Goal: Transaction & Acquisition: Obtain resource

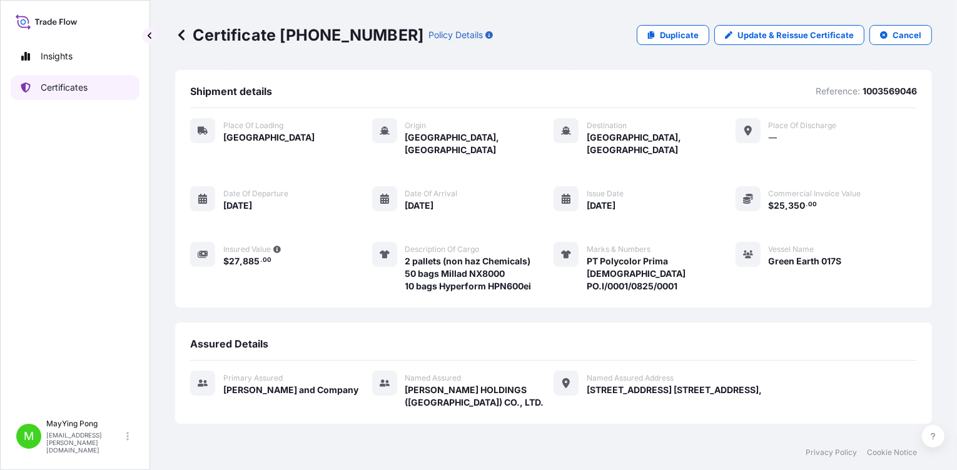
scroll to position [105, 0]
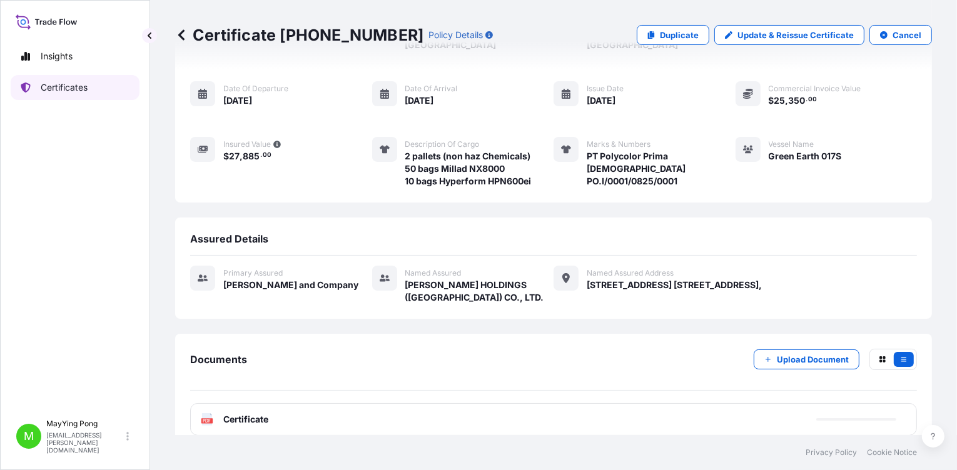
click at [65, 87] on p "Certificates" at bounding box center [64, 87] width 47 height 13
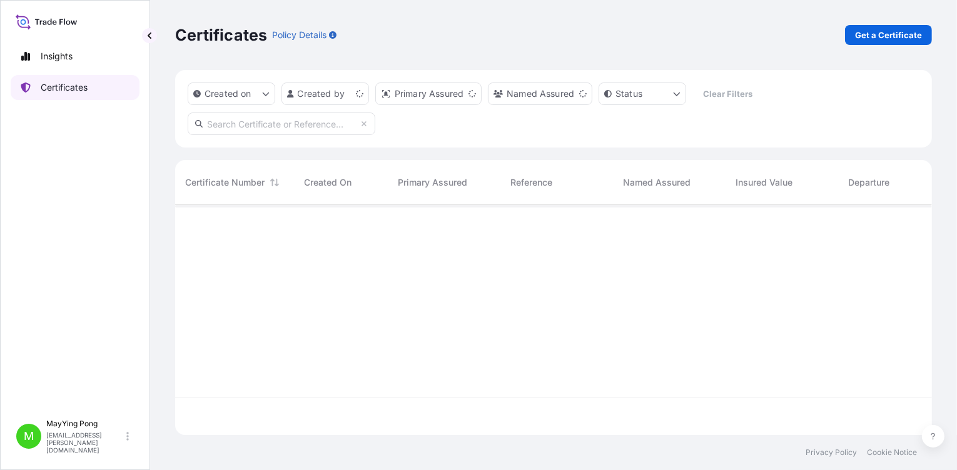
scroll to position [228, 748]
click at [890, 37] on p "Get a Certificate" at bounding box center [888, 35] width 67 height 13
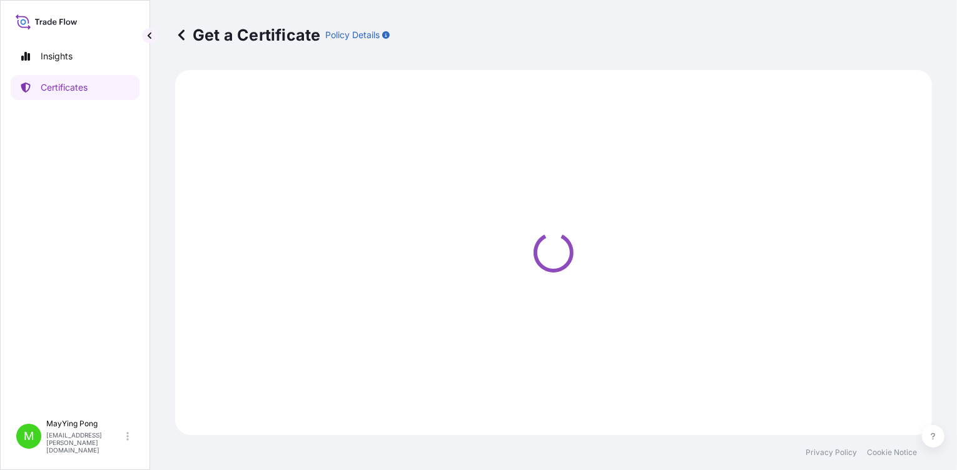
select select "Road / [GEOGRAPHIC_DATA]"
select select "Ocean Vessel"
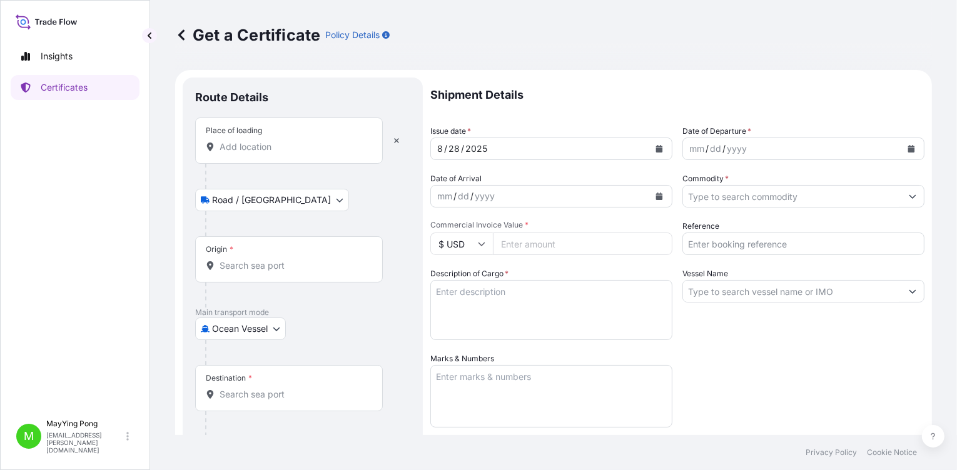
click at [282, 138] on div "Place of loading" at bounding box center [289, 141] width 188 height 46
click at [282, 141] on input "Place of loading" at bounding box center [294, 147] width 148 height 13
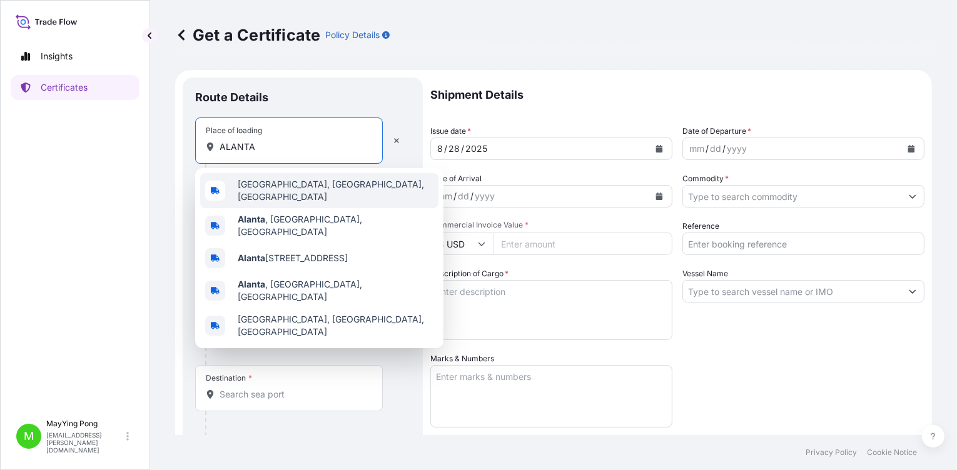
click at [308, 193] on div "[GEOGRAPHIC_DATA], [GEOGRAPHIC_DATA], [GEOGRAPHIC_DATA]" at bounding box center [319, 190] width 238 height 35
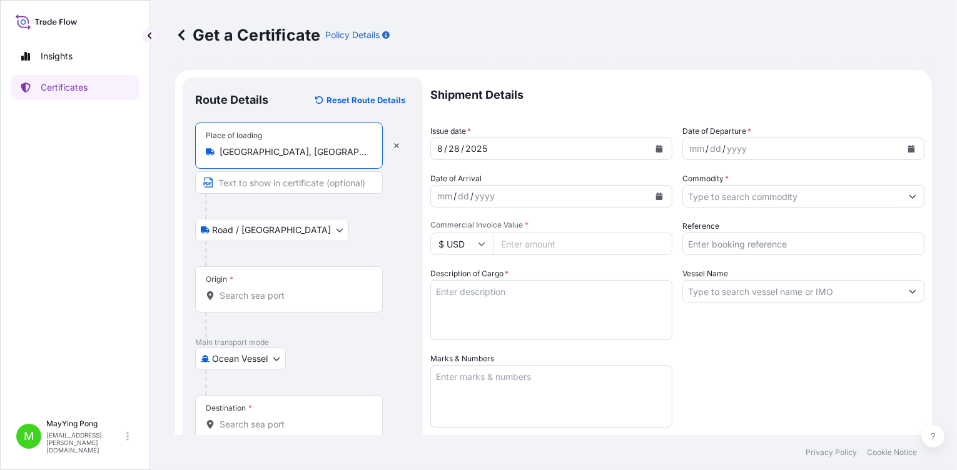
type input "[GEOGRAPHIC_DATA], [GEOGRAPHIC_DATA], [GEOGRAPHIC_DATA]"
click at [277, 353] on body "5 options available. 0 options available. 5 options available. 0 options availa…" at bounding box center [478, 235] width 957 height 470
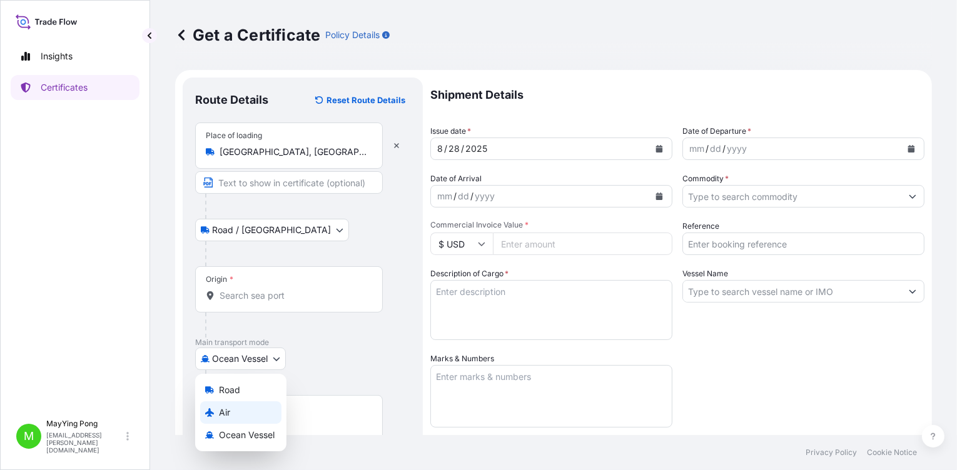
click at [269, 421] on div "Air" at bounding box center [240, 413] width 81 height 23
select select "Air"
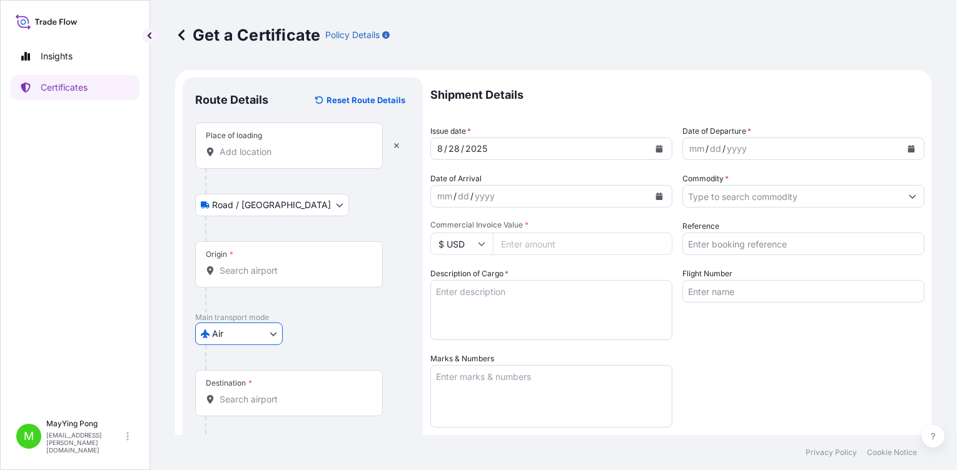
drag, startPoint x: 260, startPoint y: 265, endPoint x: 261, endPoint y: 248, distance: 16.9
click at [260, 265] on input "Origin *" at bounding box center [294, 271] width 148 height 13
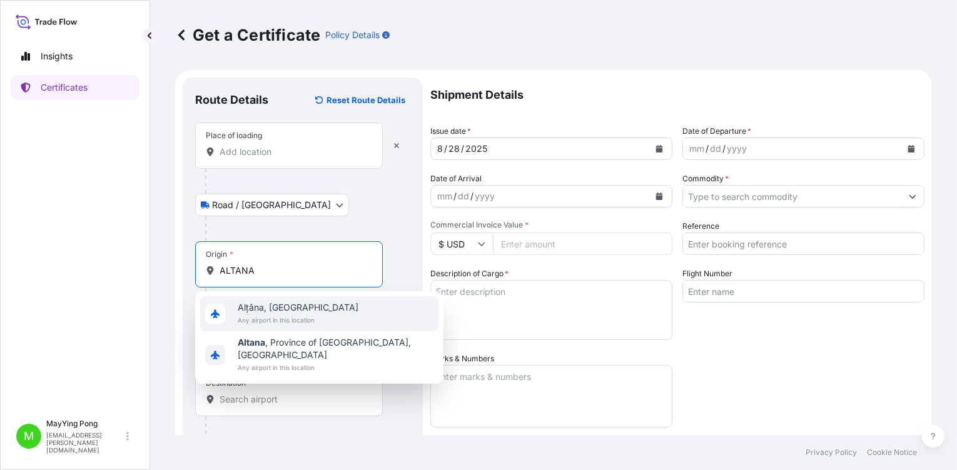
drag, startPoint x: 252, startPoint y: 271, endPoint x: 230, endPoint y: 256, distance: 26.7
click at [233, 270] on input "ALTANA" at bounding box center [294, 271] width 148 height 13
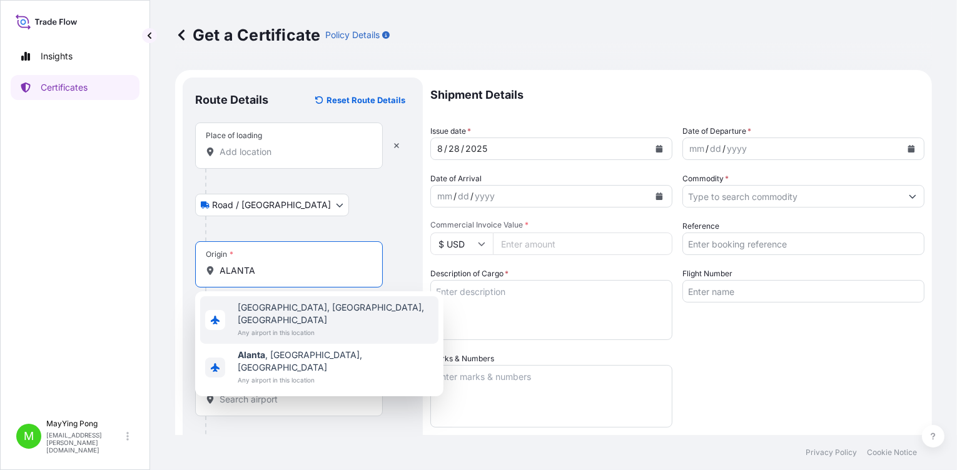
click at [260, 310] on span "[GEOGRAPHIC_DATA], [GEOGRAPHIC_DATA], [GEOGRAPHIC_DATA]" at bounding box center [336, 314] width 196 height 25
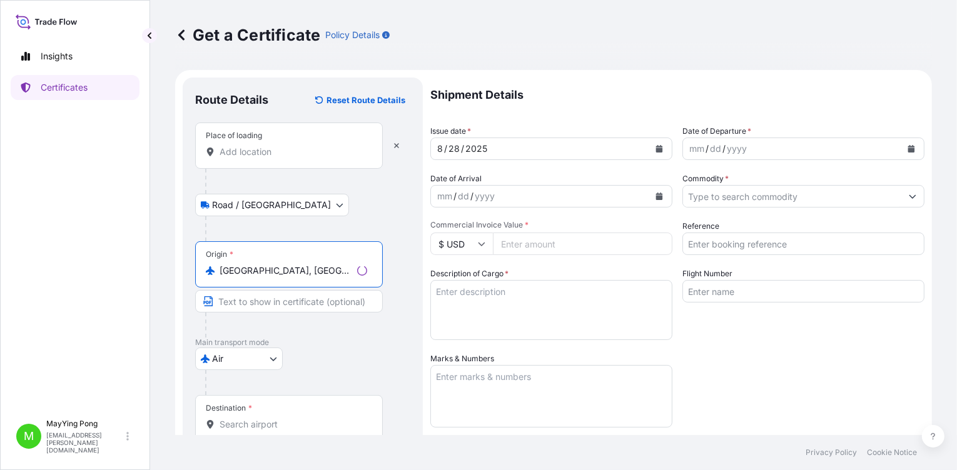
type input "[GEOGRAPHIC_DATA], [GEOGRAPHIC_DATA], [GEOGRAPHIC_DATA]"
click at [267, 421] on input "Destination *" at bounding box center [294, 425] width 148 height 13
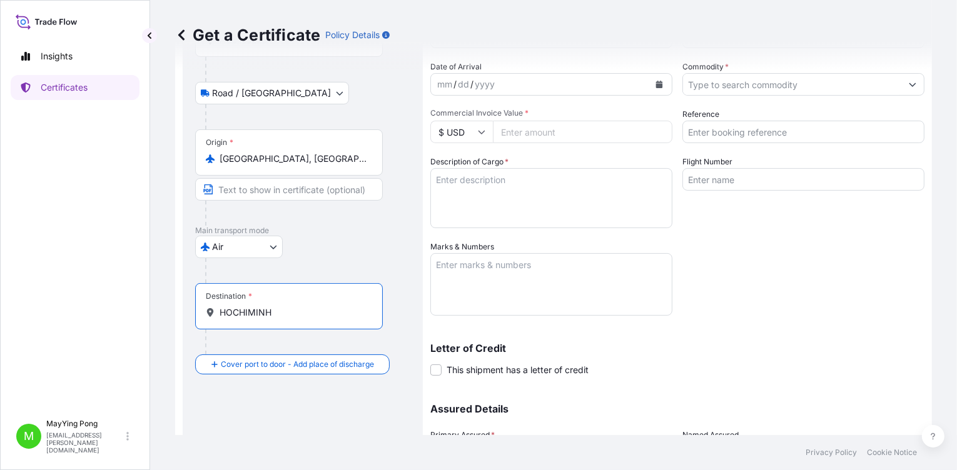
scroll to position [188, 0]
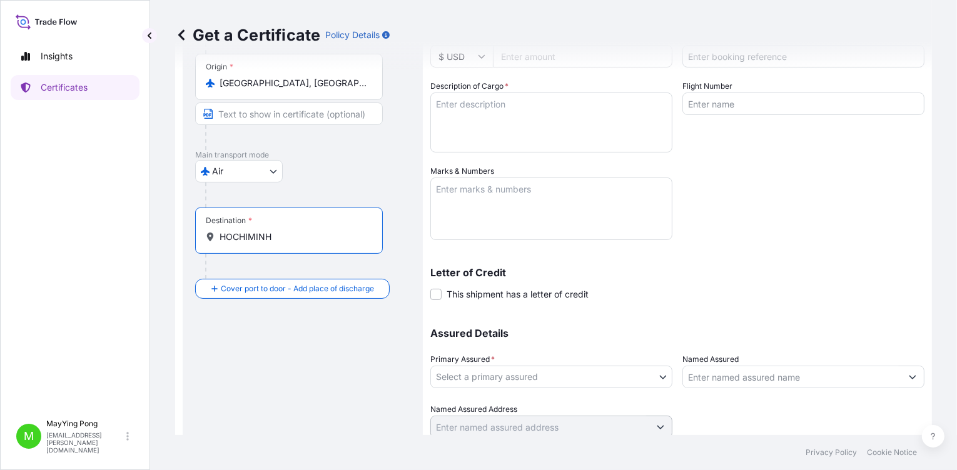
drag, startPoint x: 289, startPoint y: 240, endPoint x: 208, endPoint y: 218, distance: 84.2
click at [209, 237] on div "HOCHIMINH" at bounding box center [289, 237] width 166 height 13
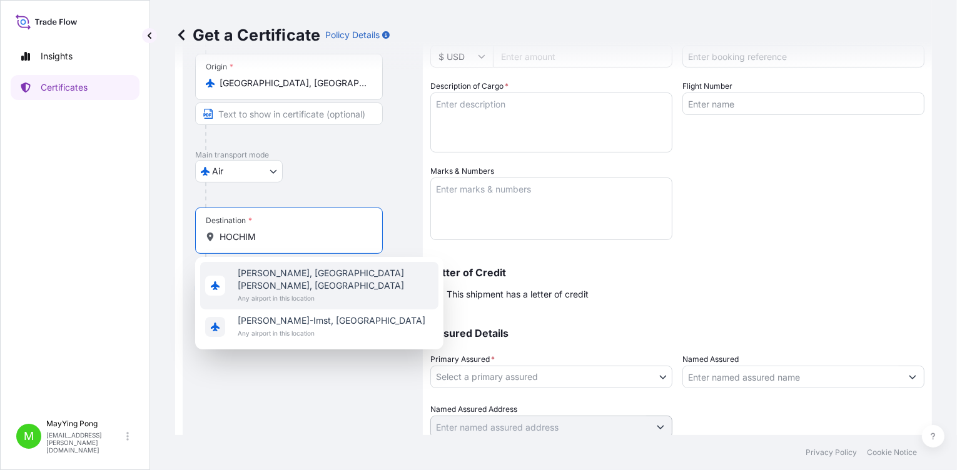
click at [282, 277] on span "[PERSON_NAME], [GEOGRAPHIC_DATA][PERSON_NAME], [GEOGRAPHIC_DATA]" at bounding box center [336, 279] width 196 height 25
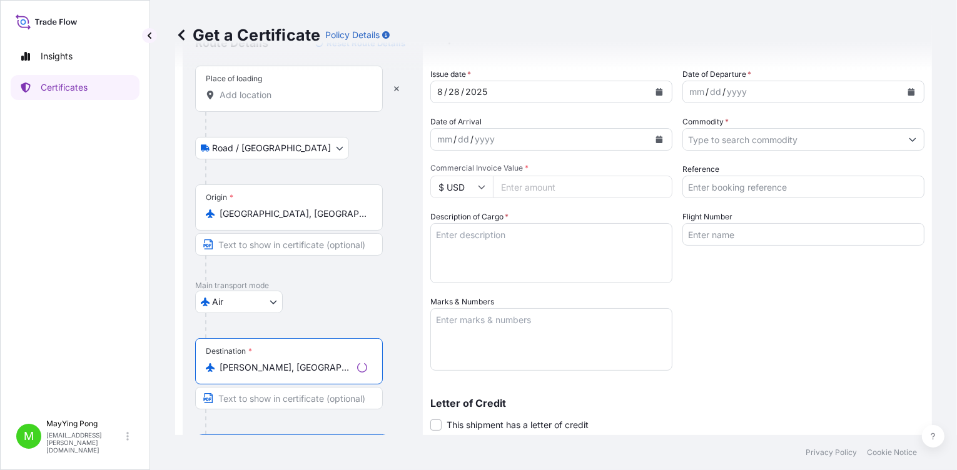
scroll to position [0, 0]
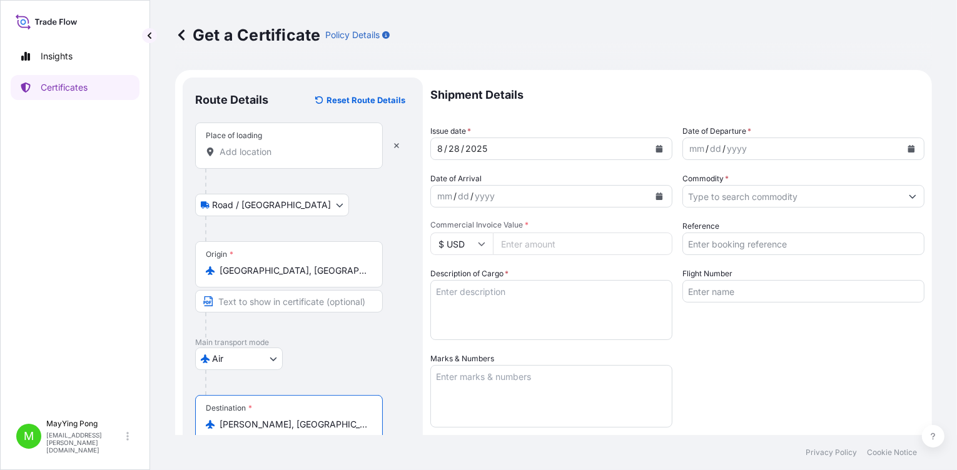
type input "[PERSON_NAME], [GEOGRAPHIC_DATA][PERSON_NAME], [GEOGRAPHIC_DATA]"
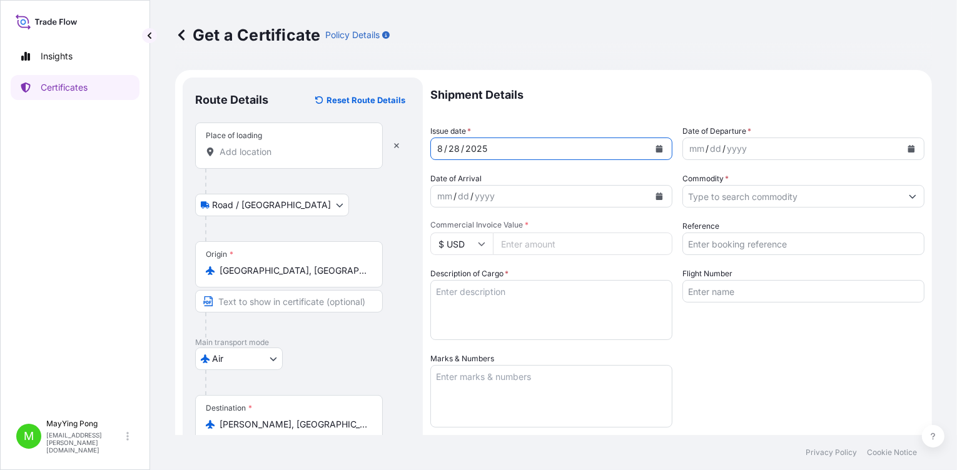
click at [656, 146] on icon "Calendar" at bounding box center [659, 149] width 7 height 8
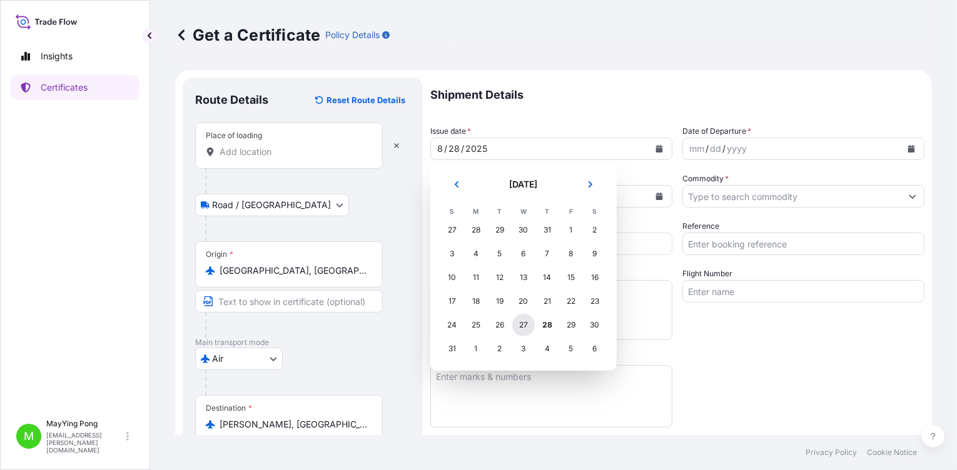
click at [522, 321] on div "27" at bounding box center [523, 325] width 23 height 23
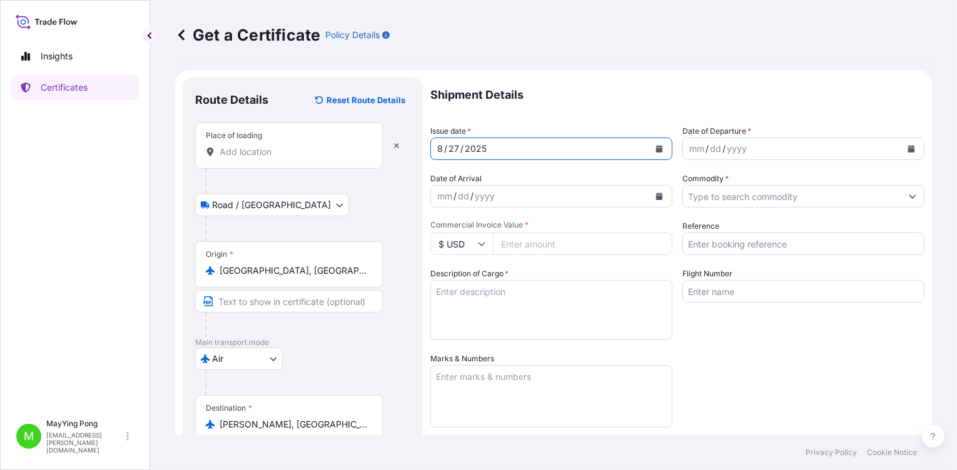
click at [692, 150] on div "mm" at bounding box center [697, 148] width 18 height 15
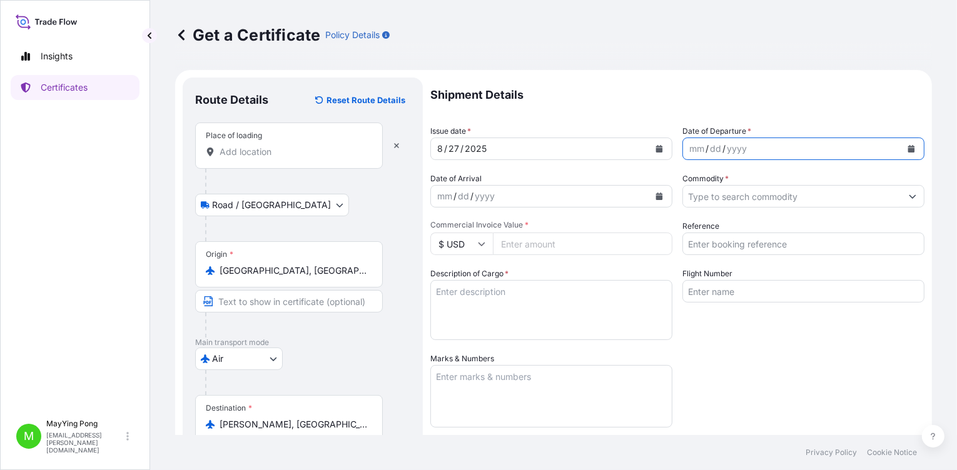
click at [906, 150] on button "Calendar" at bounding box center [911, 149] width 20 height 20
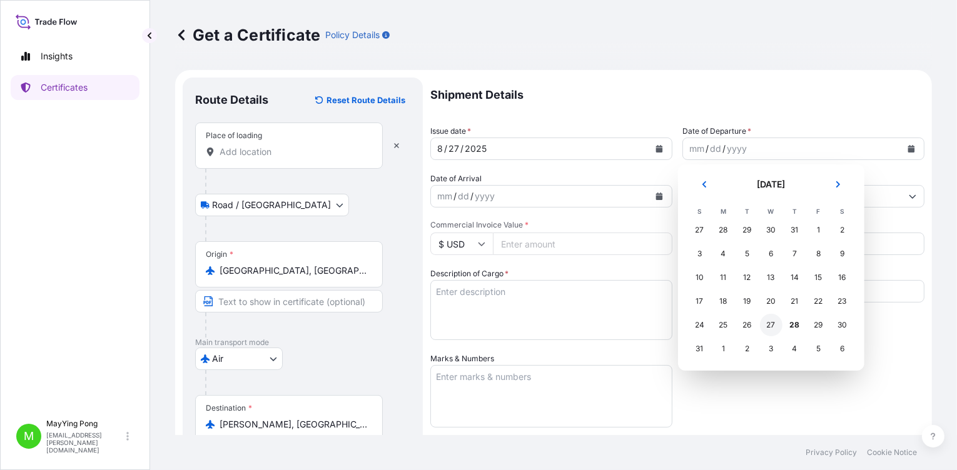
click at [776, 328] on div "27" at bounding box center [771, 325] width 23 height 23
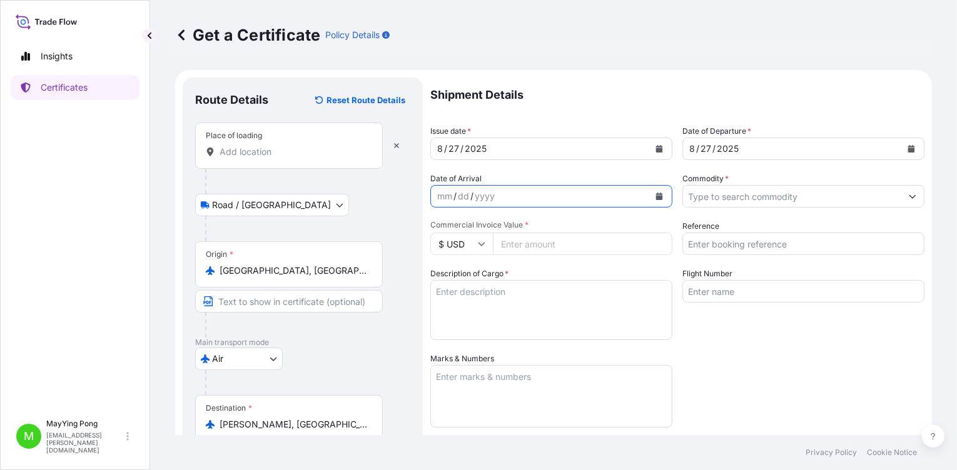
click at [656, 198] on icon "Calendar" at bounding box center [659, 197] width 7 height 8
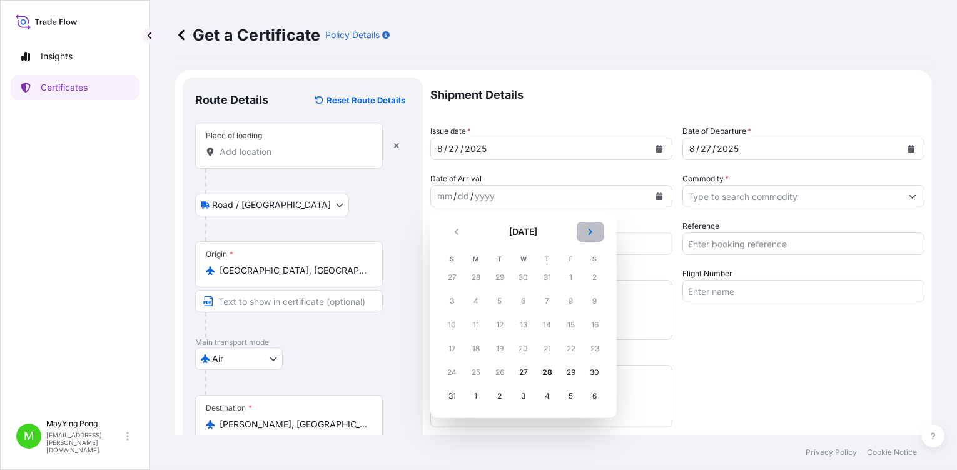
click at [592, 238] on button "Next" at bounding box center [591, 232] width 28 height 20
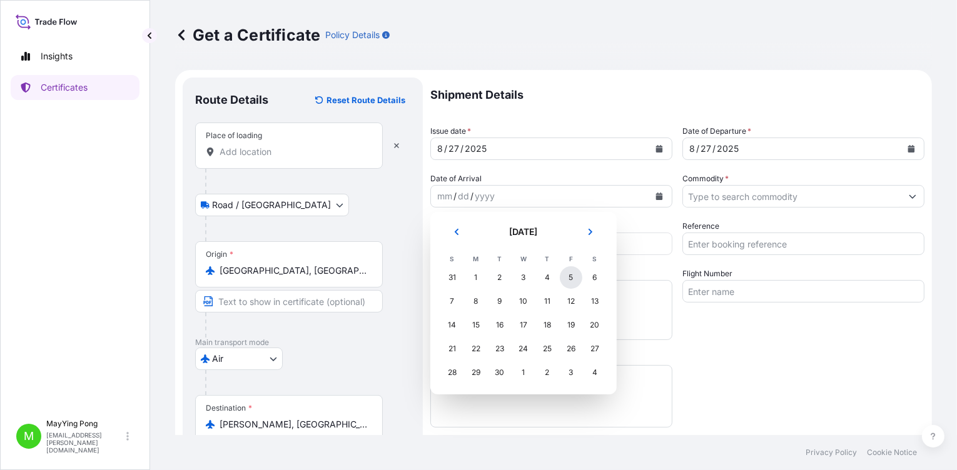
click at [572, 276] on div "5" at bounding box center [571, 278] width 23 height 23
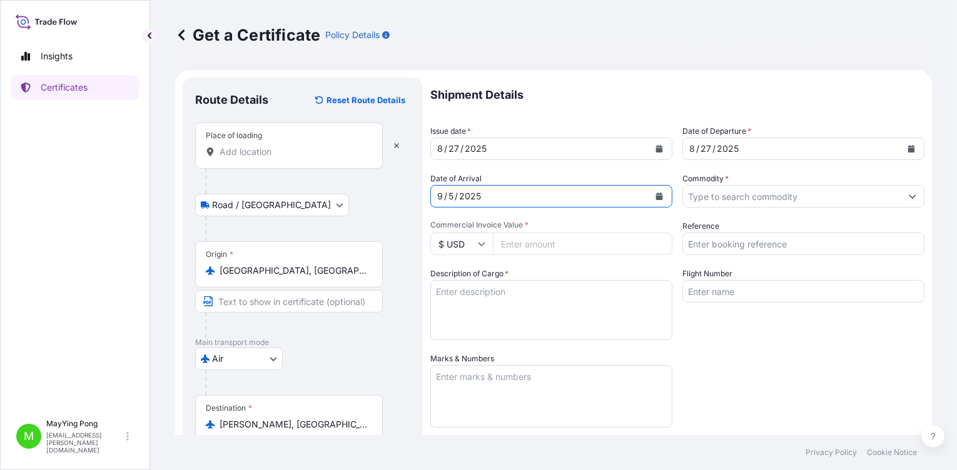
click at [747, 198] on input "Commodity *" at bounding box center [792, 196] width 218 height 23
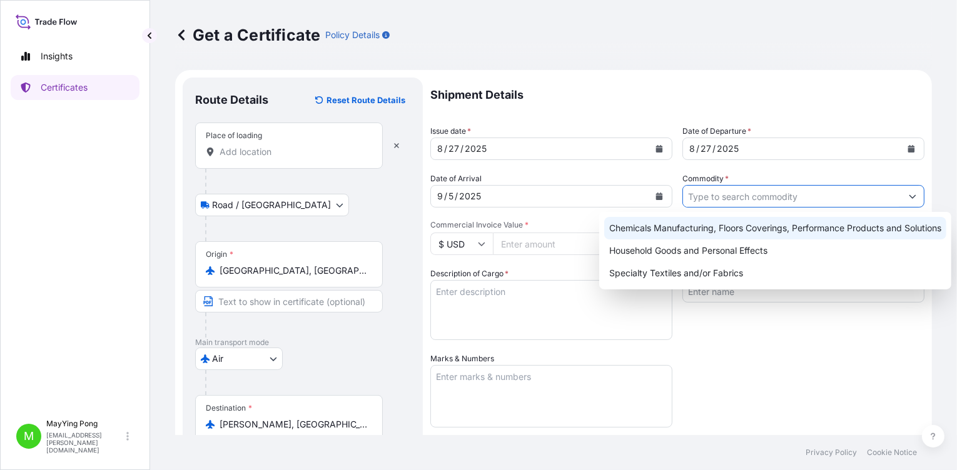
click at [739, 223] on div "Chemicals Manufacturing, Floors Coverings, Performance Products and Solutions" at bounding box center [775, 228] width 342 height 23
type input "Chemicals Manufacturing, Floors Coverings, Performance Products and Solutions"
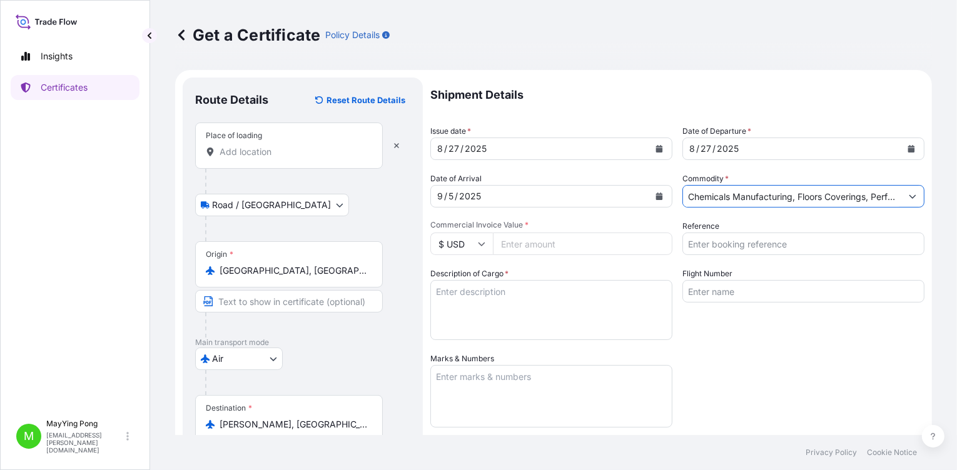
click at [560, 246] on input "Commercial Invoice Value *" at bounding box center [583, 244] width 180 height 23
type input "12468.20"
click at [722, 243] on input "Reference" at bounding box center [804, 244] width 242 height 23
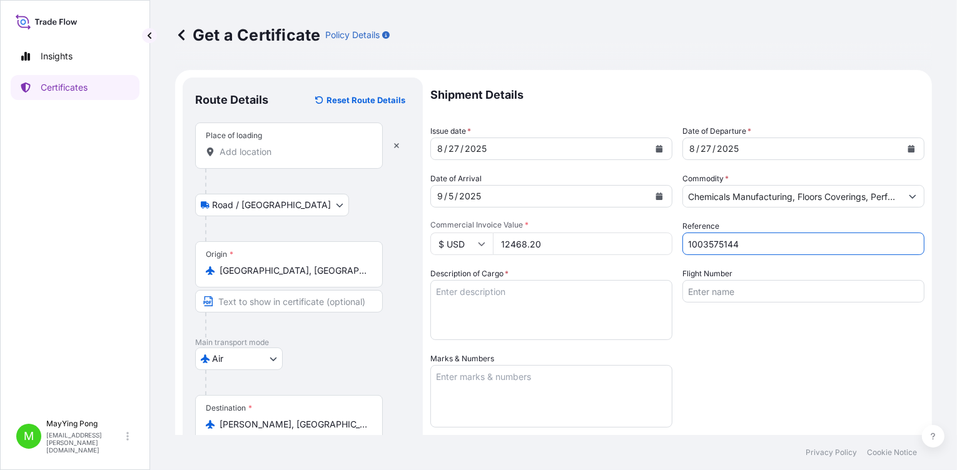
type input "1003575144"
click at [593, 296] on textarea "Description of Cargo *" at bounding box center [551, 310] width 242 height 60
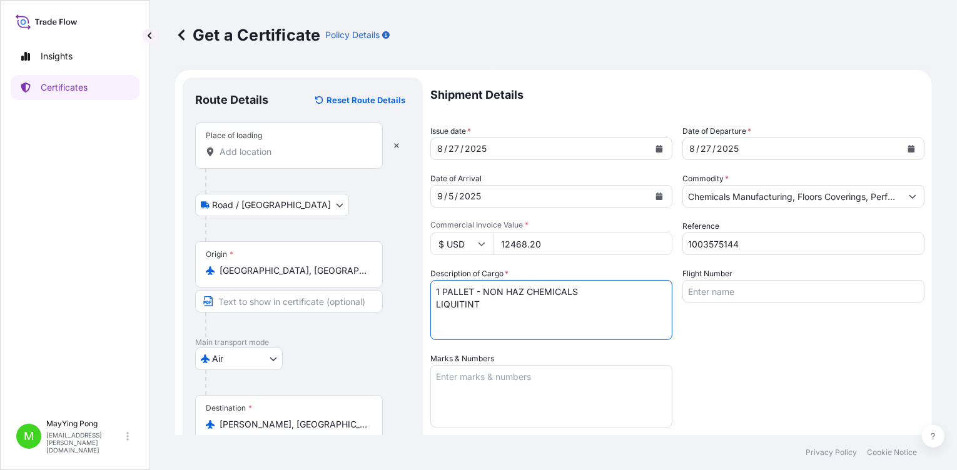
type textarea "1 PALLET - NON HAZ CHEMICALS LIQUITINT"
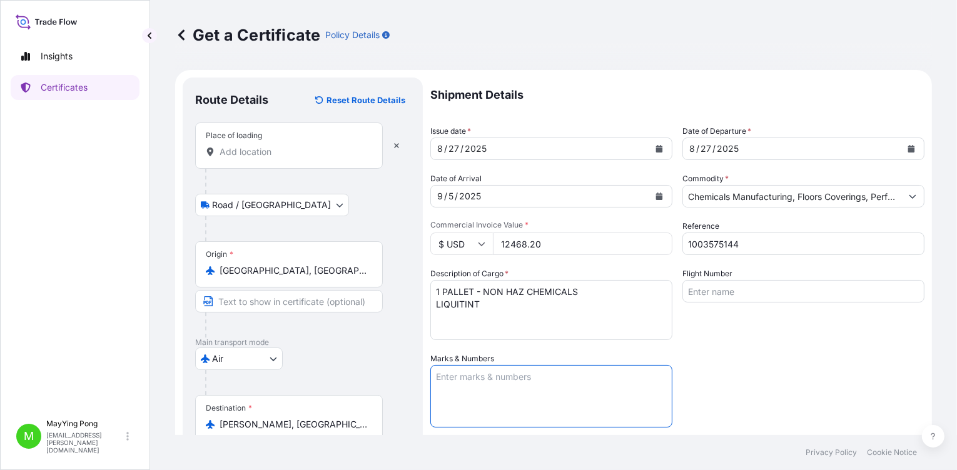
click at [515, 380] on textarea "Marks & Numbers" at bounding box center [551, 396] width 242 height 63
type textarea "S"
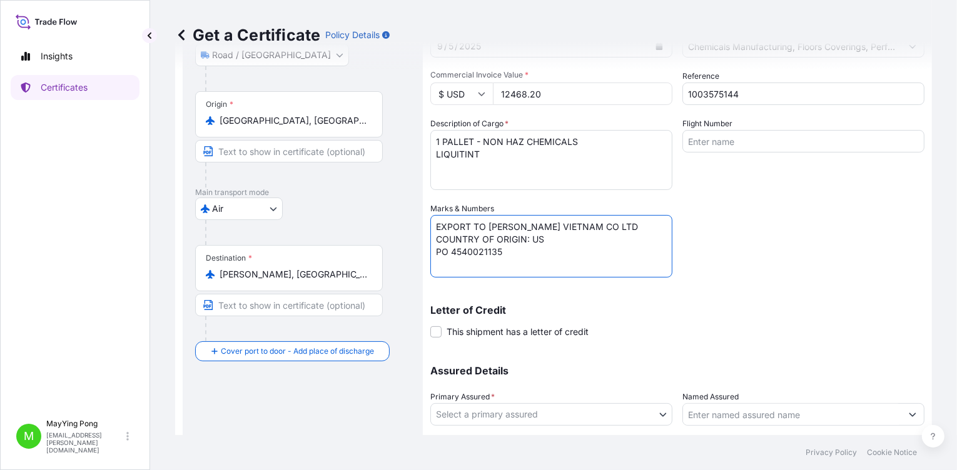
scroll to position [232, 0]
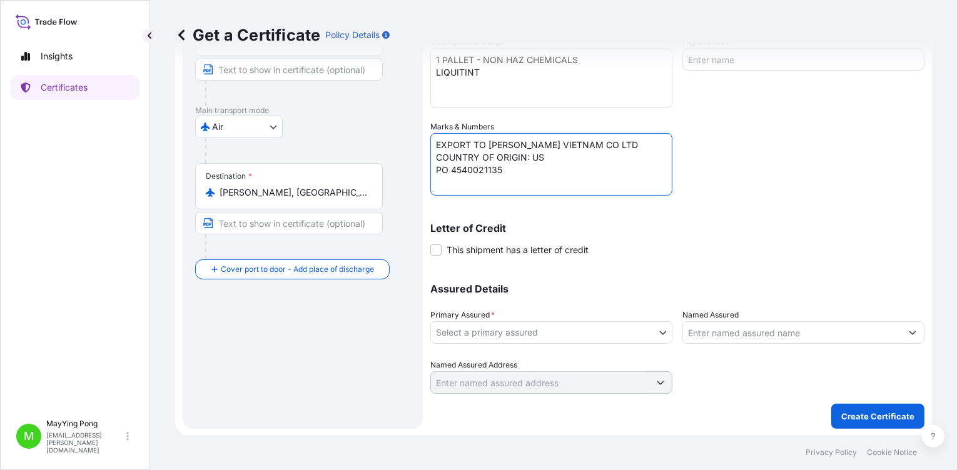
type textarea "EXPORT TO [PERSON_NAME] VIETNAM CO LTD COUNTRY OF ORIGIN: US PO 4540021135"
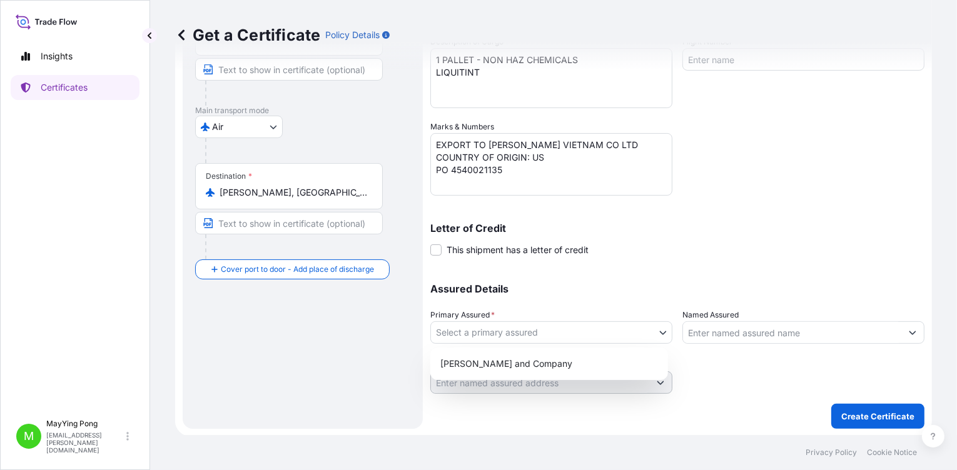
click at [663, 336] on body "Insights Certificates M MayYing Pong [EMAIL_ADDRESS][PERSON_NAME][DOMAIN_NAME] …" at bounding box center [478, 235] width 957 height 470
click at [604, 365] on div "[PERSON_NAME] and Company" at bounding box center [549, 364] width 228 height 23
select select "31531"
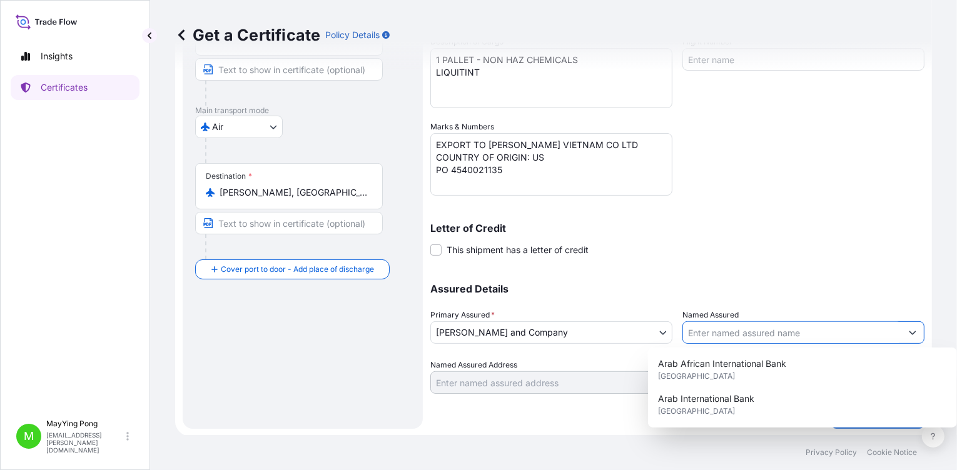
click at [741, 333] on input "Named Assured" at bounding box center [792, 333] width 218 height 23
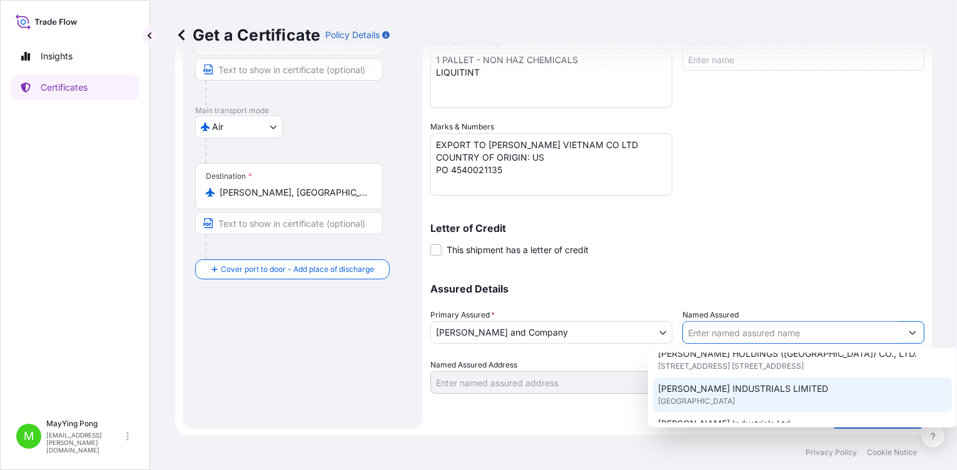
scroll to position [250, 0]
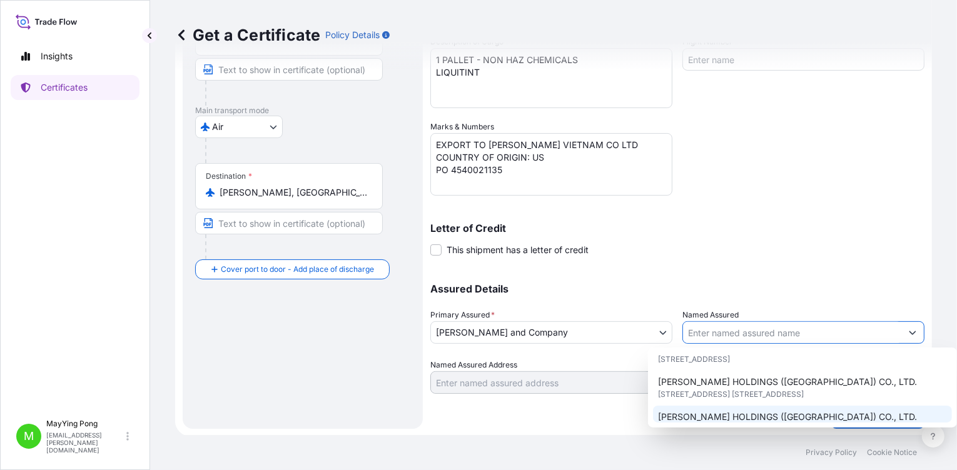
click at [783, 411] on span "[PERSON_NAME] HOLDINGS ([GEOGRAPHIC_DATA]) CO., LTD." at bounding box center [787, 417] width 259 height 13
type input "[PERSON_NAME] HOLDINGS ([GEOGRAPHIC_DATA]) CO., LTD."
type input "[STREET_ADDRESS] [STREET_ADDRESS],"
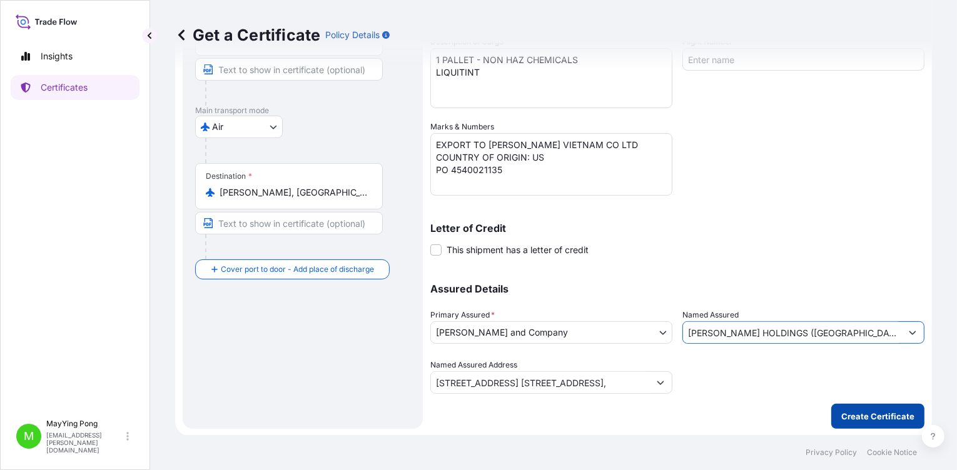
click at [890, 418] on p "Create Certificate" at bounding box center [877, 416] width 73 height 13
click at [880, 419] on p "Create Certificate" at bounding box center [877, 416] width 73 height 13
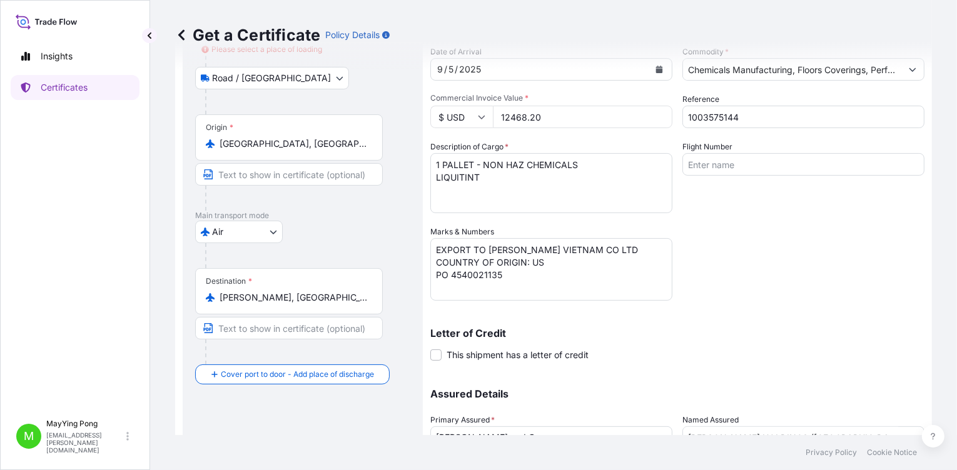
scroll to position [0, 0]
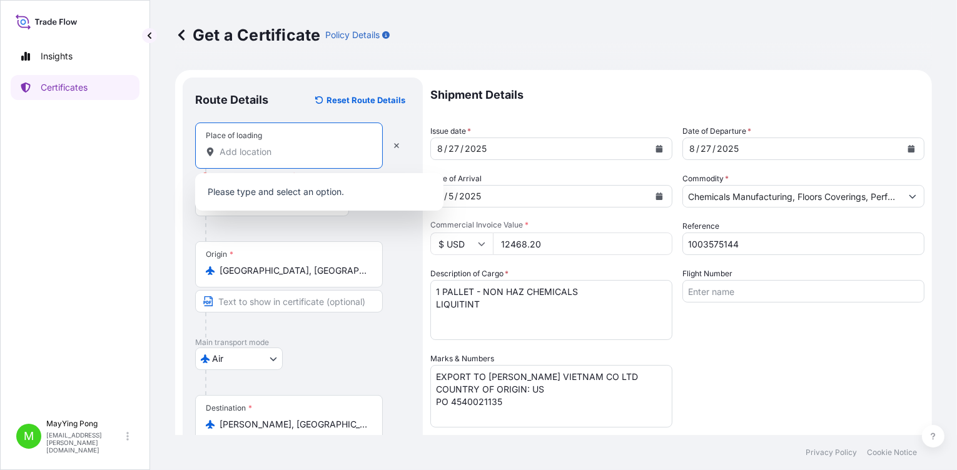
click at [299, 151] on input "Place of loading Please select a place of loading" at bounding box center [294, 152] width 148 height 13
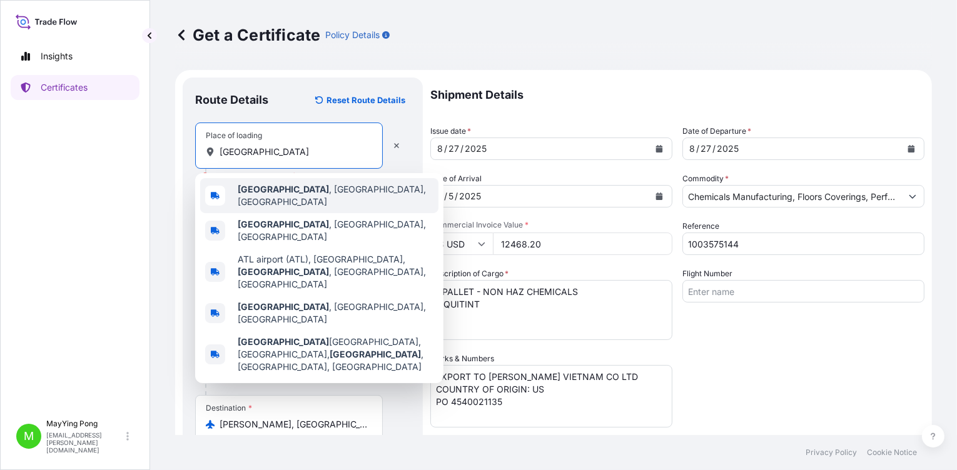
click at [329, 200] on div "[GEOGRAPHIC_DATA] , [GEOGRAPHIC_DATA], [GEOGRAPHIC_DATA]" at bounding box center [319, 195] width 238 height 35
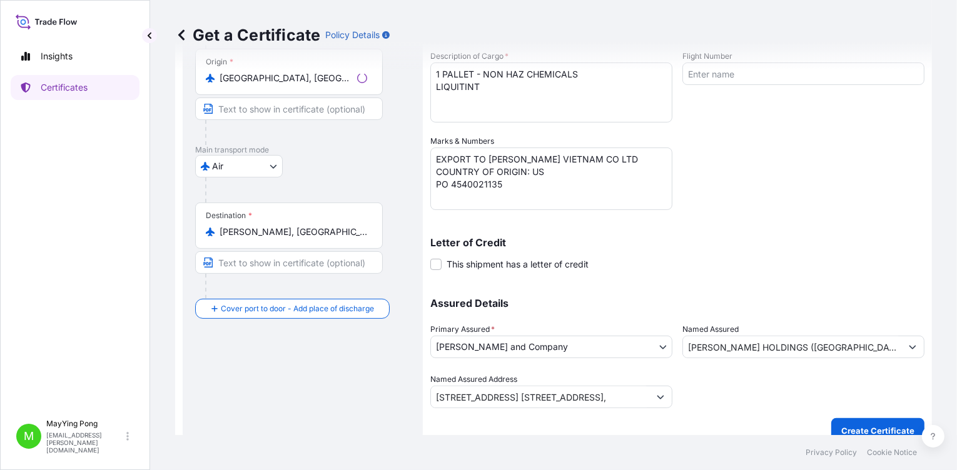
scroll to position [232, 0]
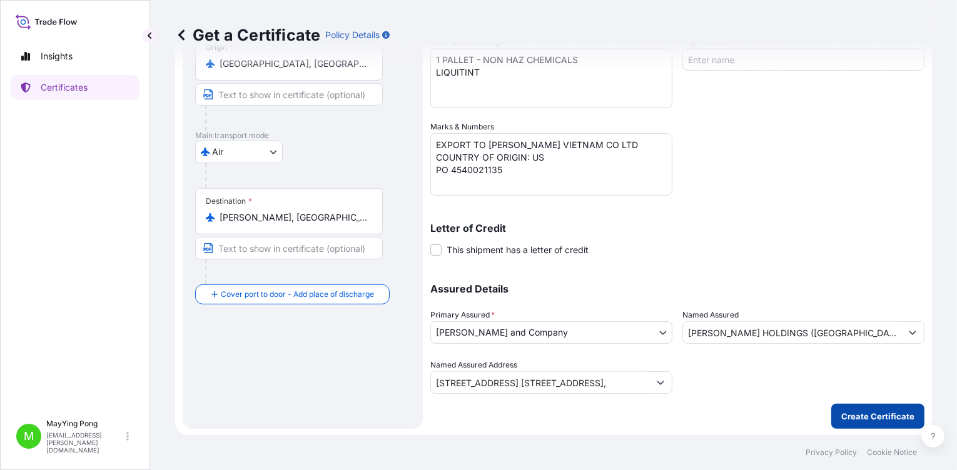
type input "[GEOGRAPHIC_DATA], [GEOGRAPHIC_DATA], [GEOGRAPHIC_DATA]"
click at [871, 411] on p "Create Certificate" at bounding box center [877, 416] width 73 height 13
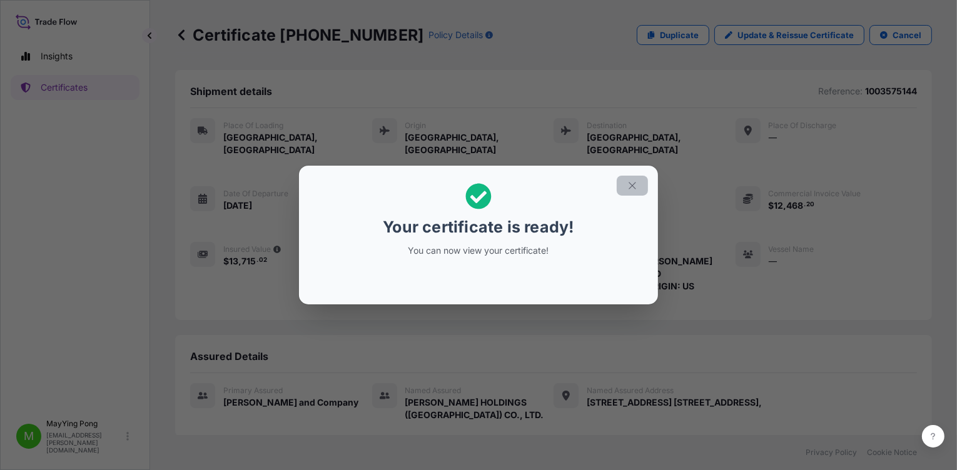
click at [633, 188] on icon "button" at bounding box center [632, 185] width 11 height 11
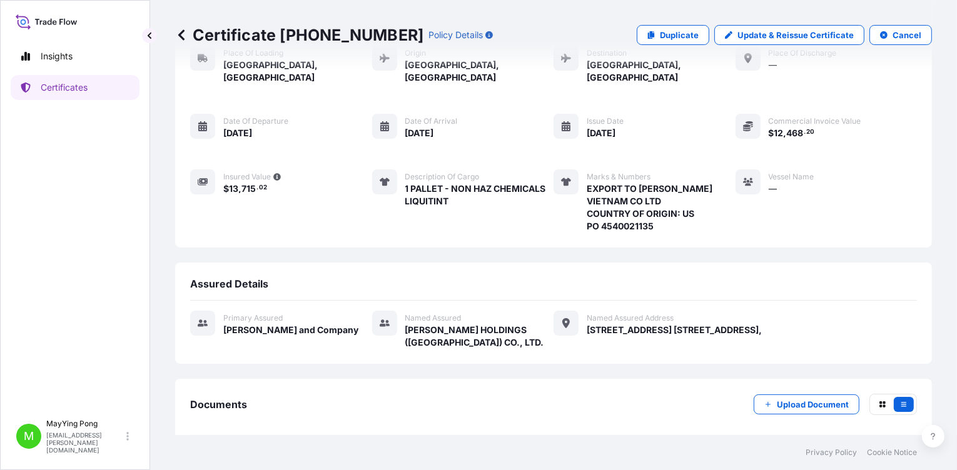
scroll to position [118, 0]
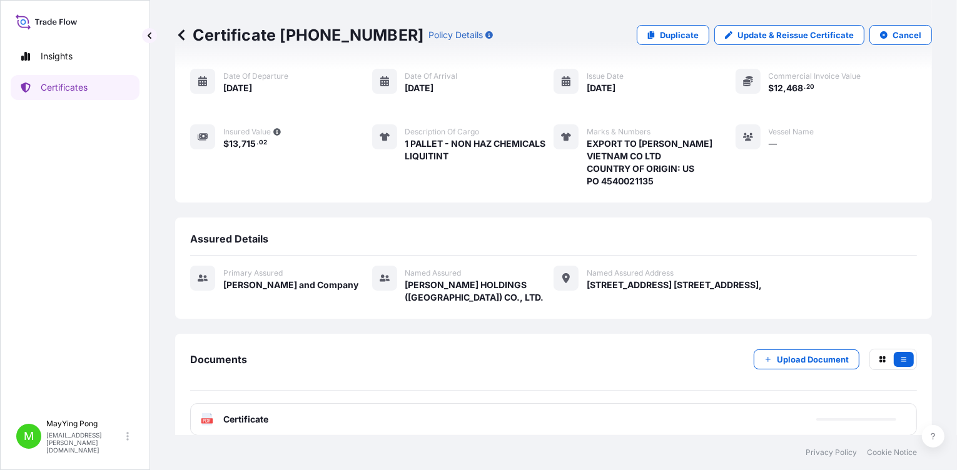
click at [236, 414] on span "Certificate" at bounding box center [245, 420] width 45 height 13
click at [211, 419] on rect at bounding box center [206, 421] width 11 height 5
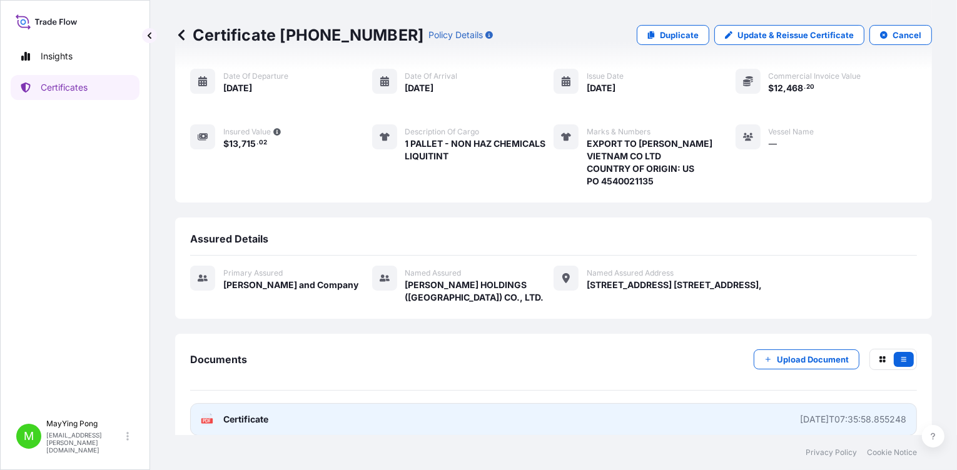
click at [243, 414] on span "Certificate" at bounding box center [245, 420] width 45 height 13
